Goal: Navigation & Orientation: Find specific page/section

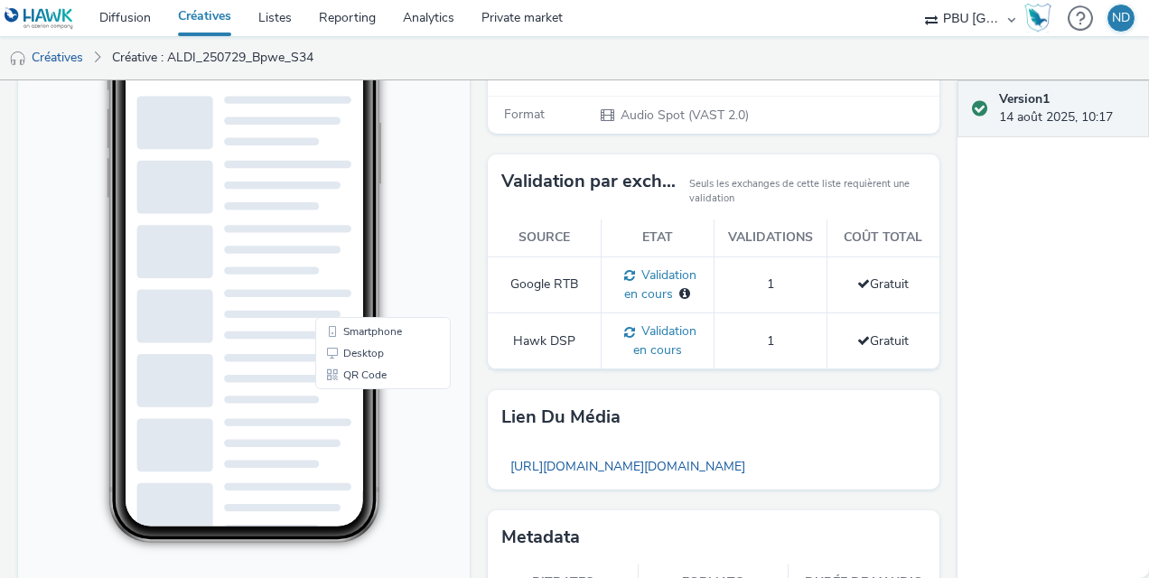
scroll to position [333, 0]
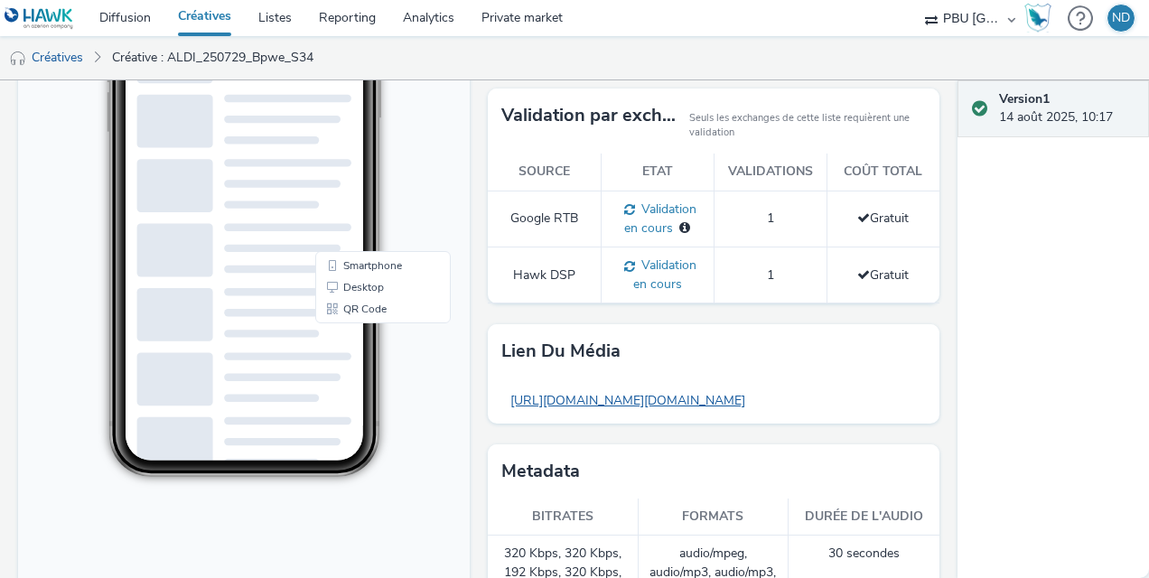
click at [699, 396] on link "https://tabmo-cdn.s3.eu-west-1.amazonaws.com/hawk.tabmo.io/organizations/f42c20…" at bounding box center [627, 400] width 253 height 35
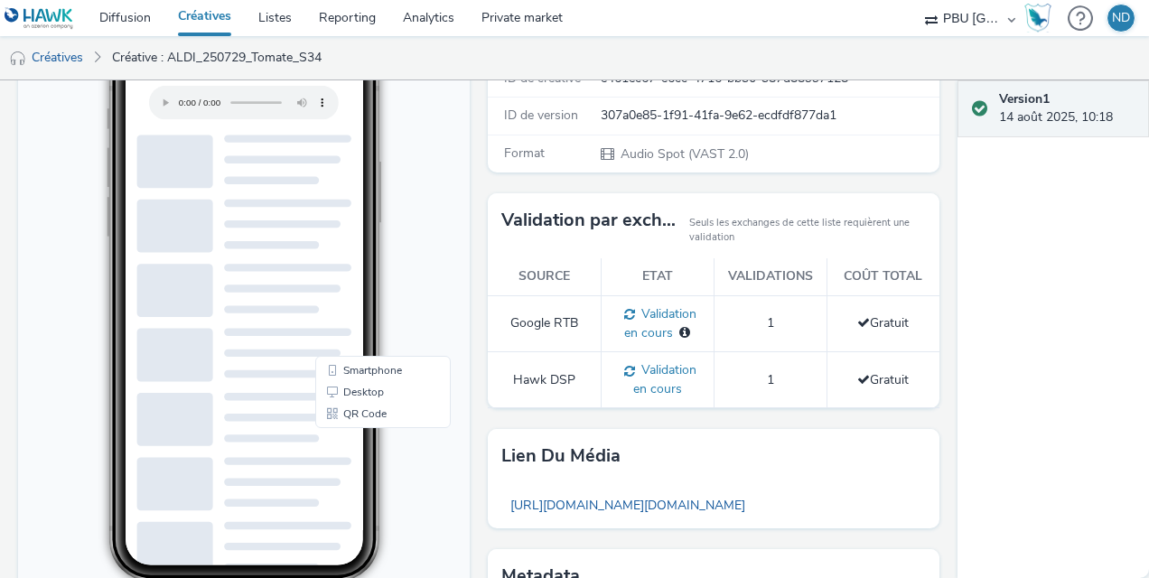
scroll to position [230, 0]
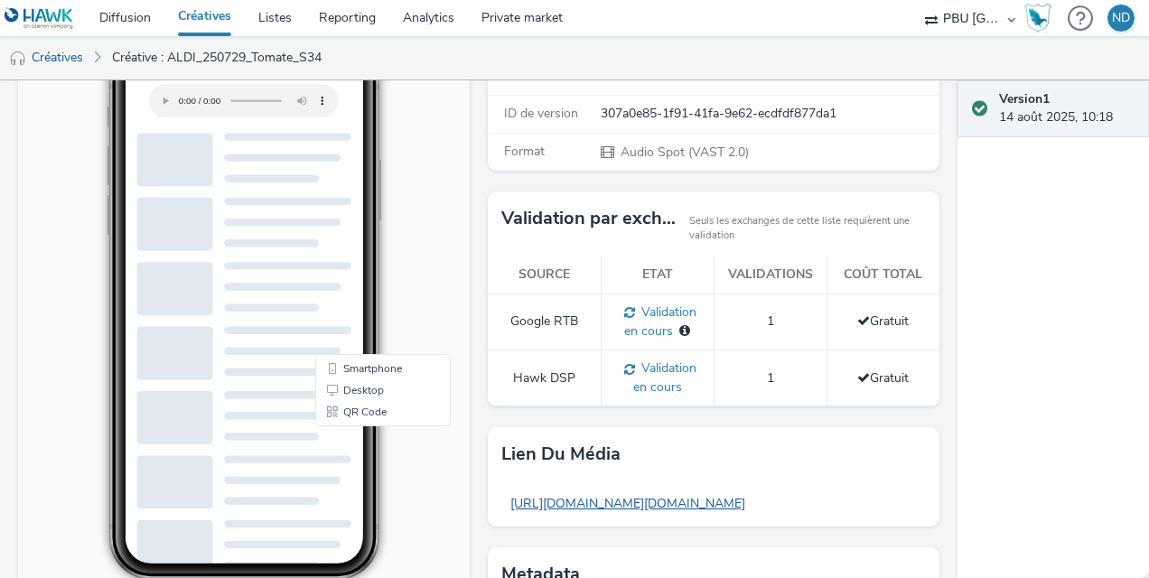
click at [661, 495] on link "[URL][DOMAIN_NAME][DOMAIN_NAME]" at bounding box center [627, 503] width 253 height 35
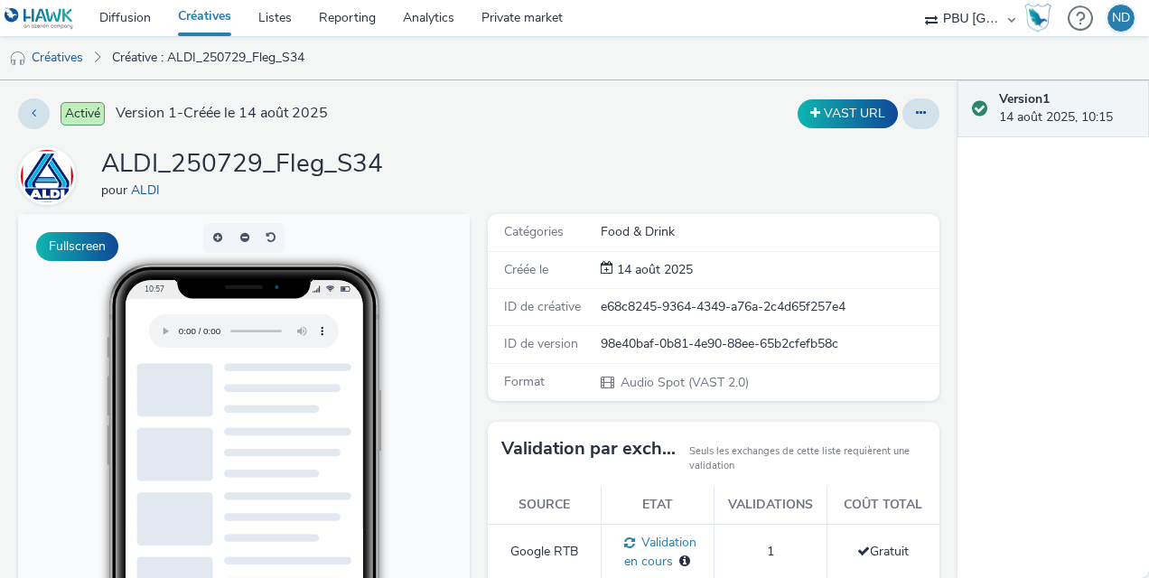
scroll to position [401, 0]
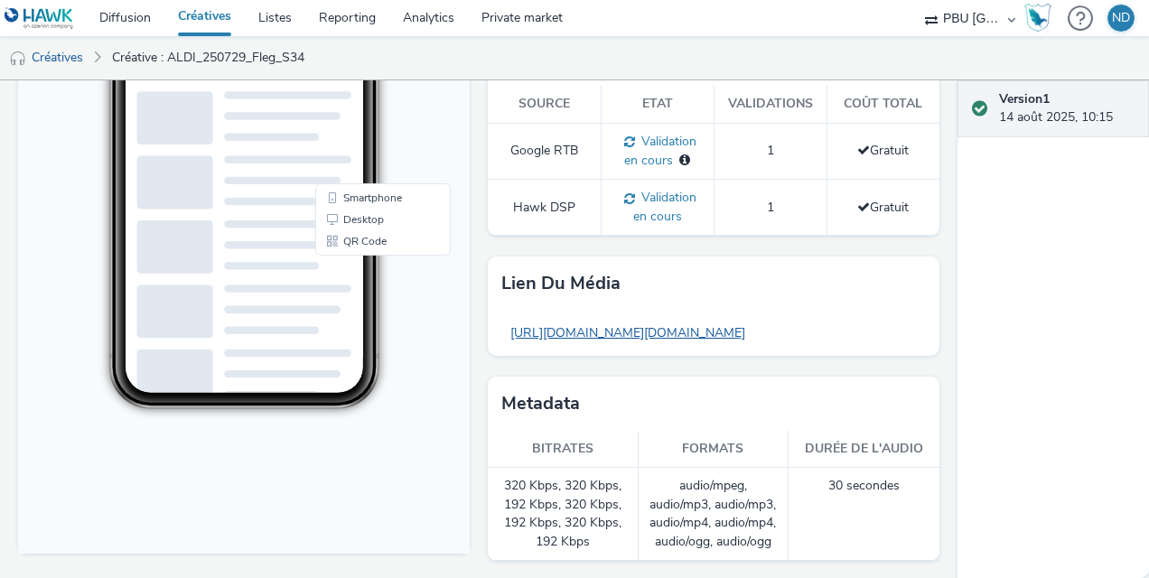
click at [737, 336] on link "[URL][DOMAIN_NAME][DOMAIN_NAME]" at bounding box center [627, 332] width 253 height 35
click at [70, 47] on link "Créatives" at bounding box center [46, 57] width 92 height 43
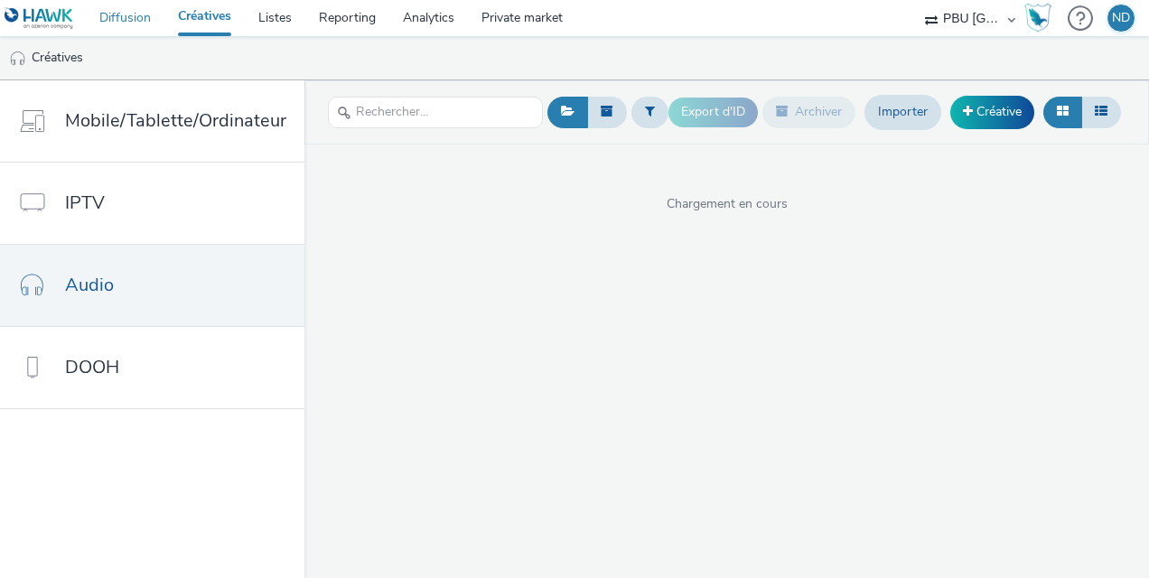
click at [113, 25] on link "Diffusion" at bounding box center [125, 18] width 79 height 36
